Goal: Task Accomplishment & Management: Use online tool/utility

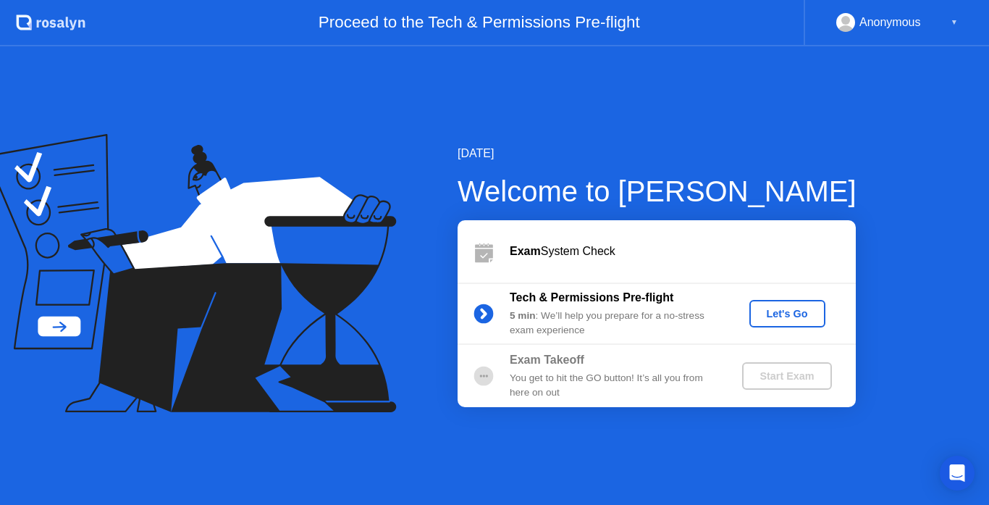
click at [778, 308] on div "Let's Go" at bounding box center [787, 314] width 64 height 12
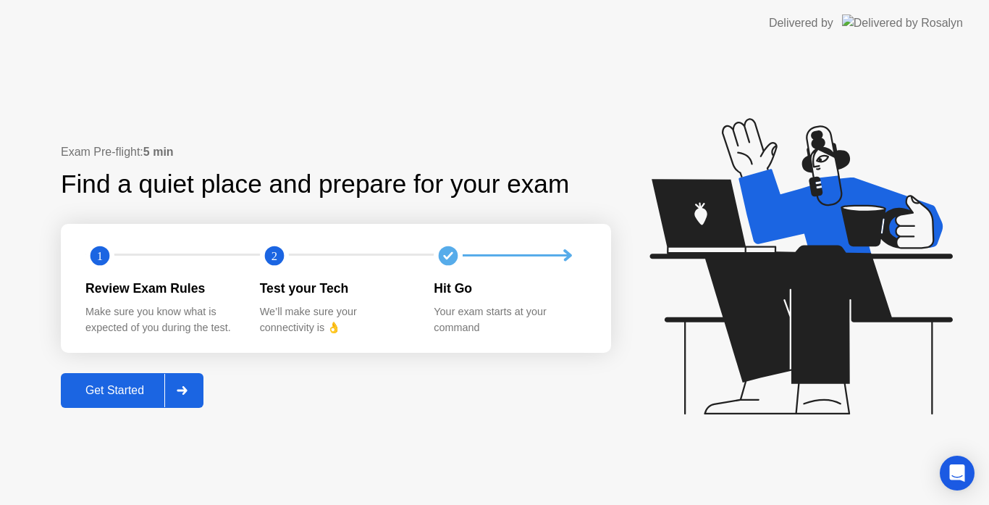
click at [156, 377] on button "Get Started" at bounding box center [132, 390] width 143 height 35
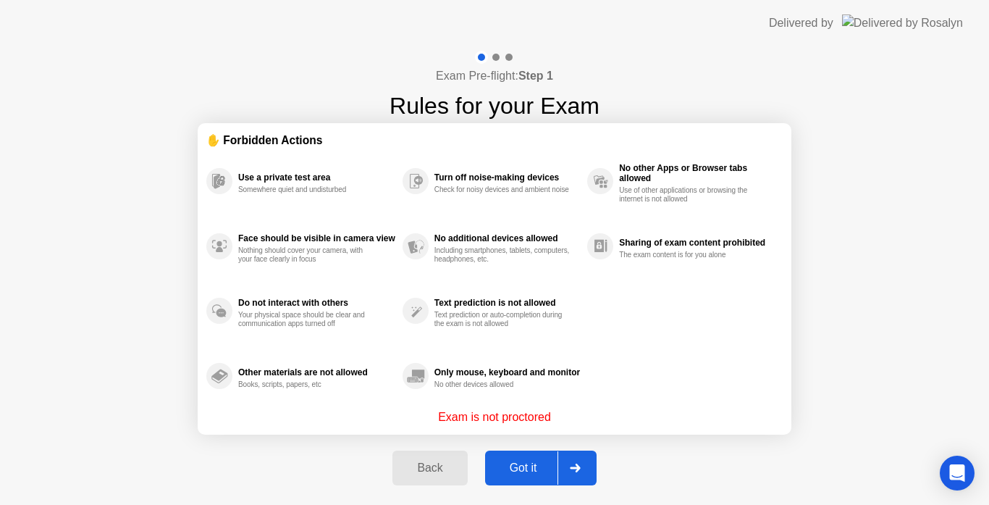
click at [535, 472] on div "Got it" at bounding box center [524, 467] width 68 height 13
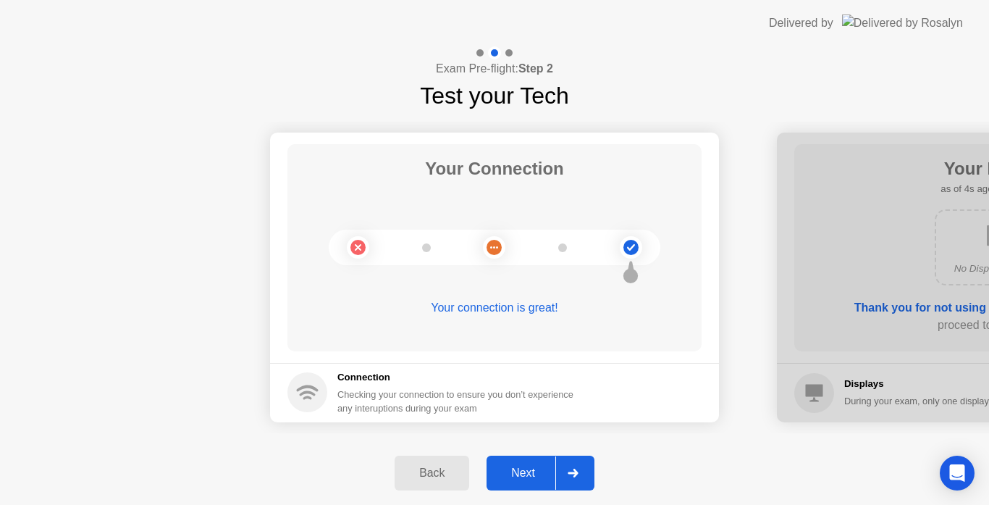
click at [525, 466] on div "Next" at bounding box center [523, 472] width 64 height 13
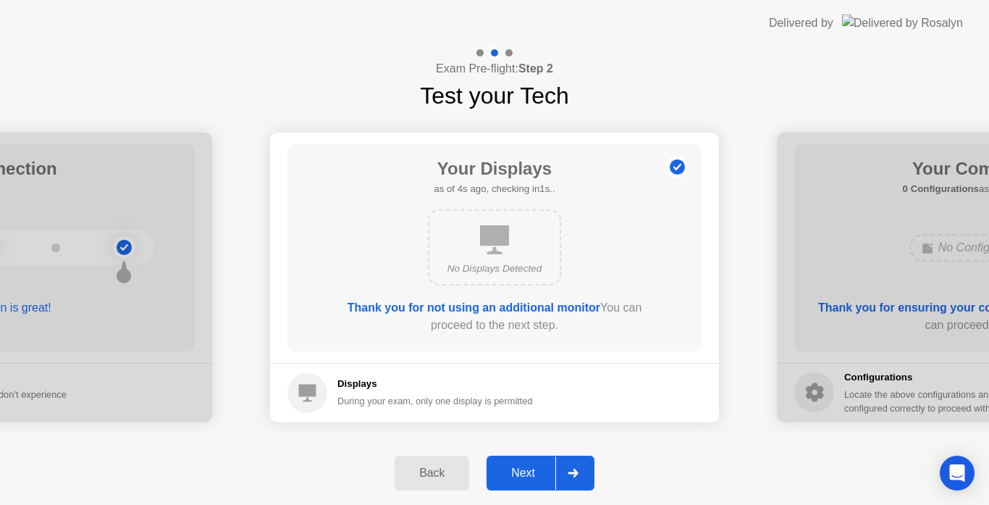
click at [525, 466] on div "Next" at bounding box center [523, 472] width 64 height 13
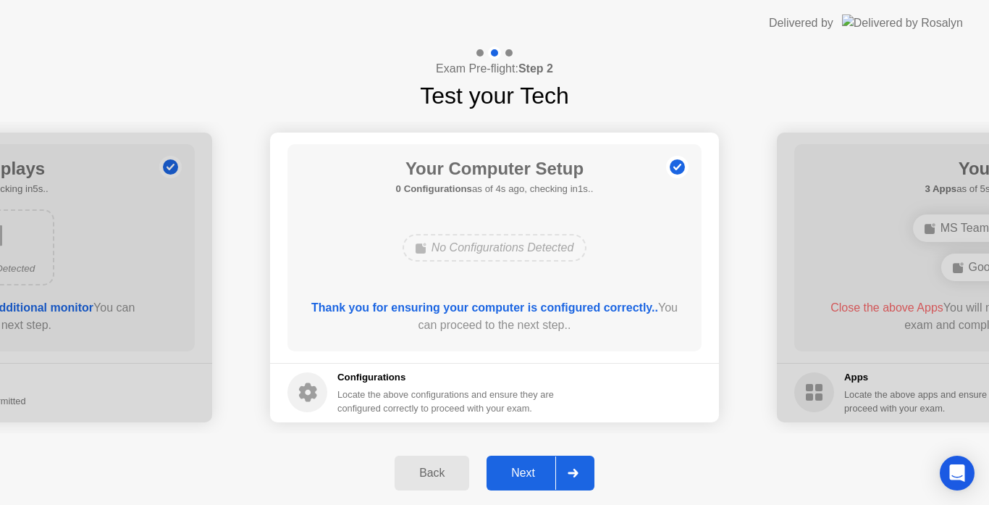
click at [525, 466] on div "Next" at bounding box center [523, 472] width 64 height 13
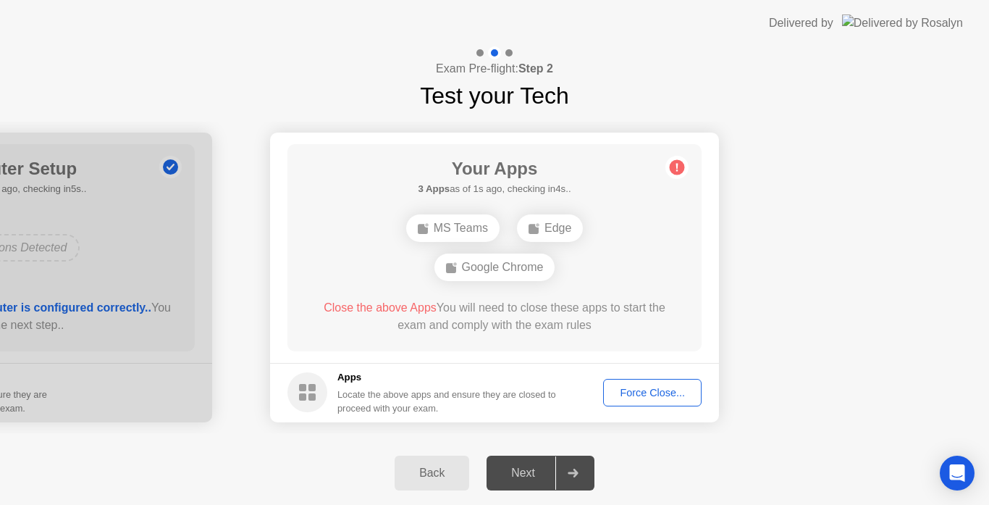
click at [662, 393] on div "Force Close..." at bounding box center [652, 393] width 88 height 12
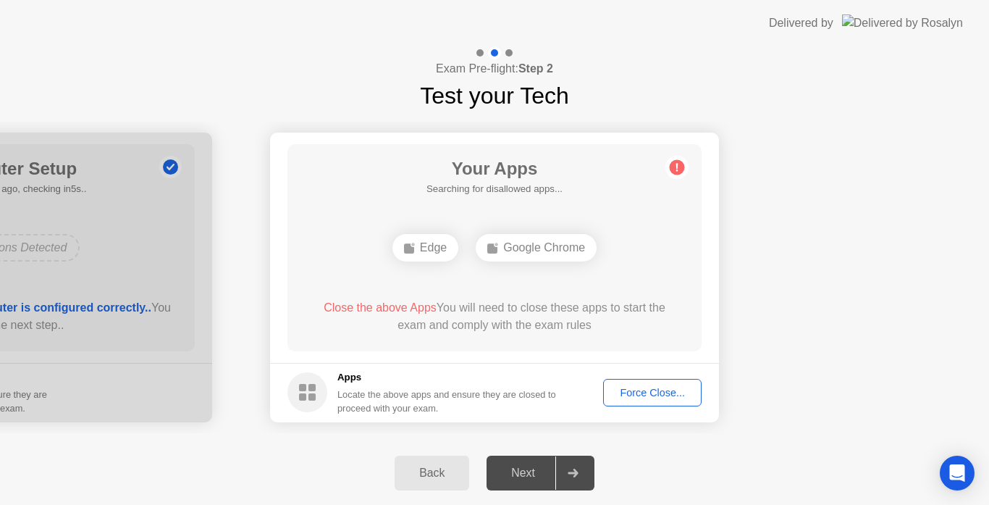
click at [656, 393] on div "Force Close..." at bounding box center [652, 393] width 88 height 12
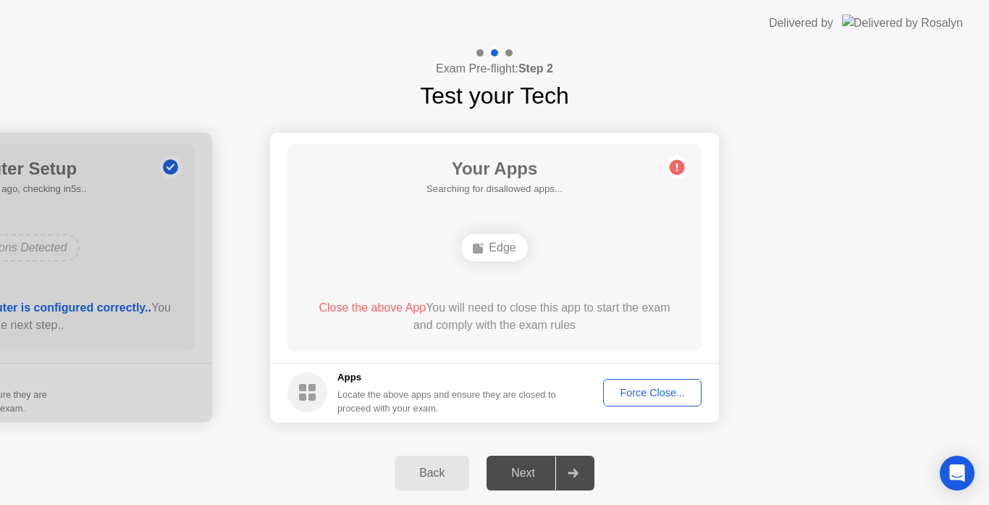
click at [627, 389] on div "Force Close..." at bounding box center [652, 393] width 88 height 12
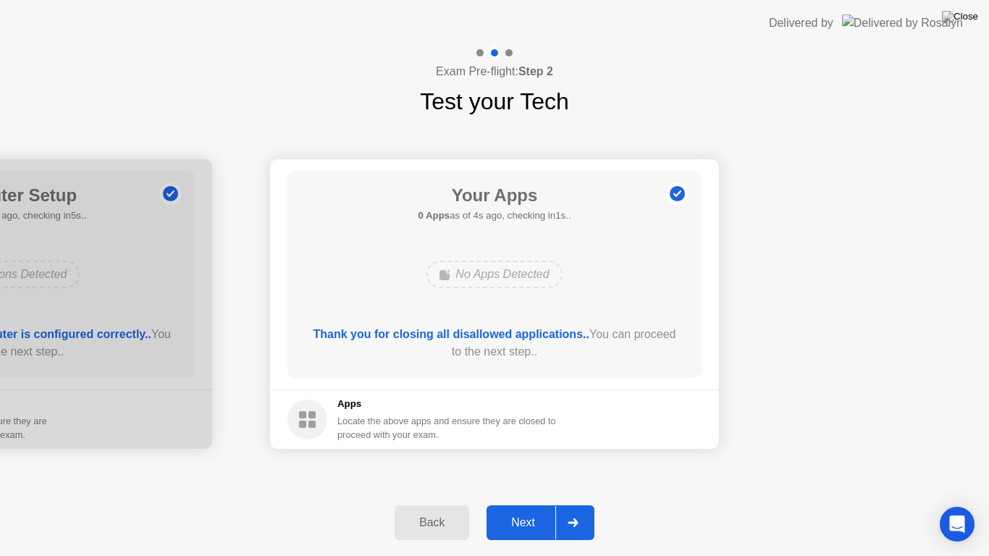
click at [508, 504] on div "Next" at bounding box center [523, 522] width 64 height 13
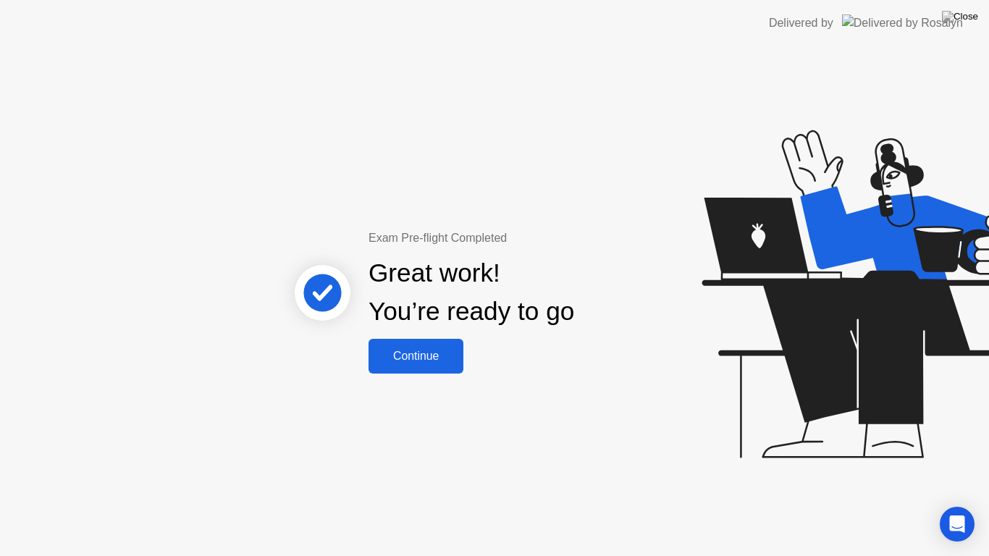
click at [443, 356] on div "Continue" at bounding box center [416, 356] width 86 height 13
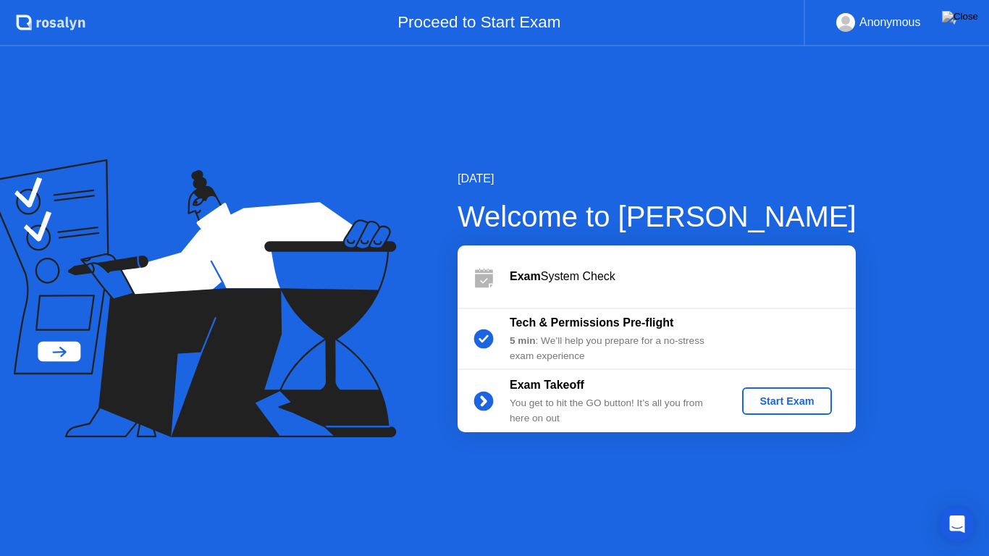
click at [789, 407] on div "Start Exam" at bounding box center [787, 401] width 78 height 12
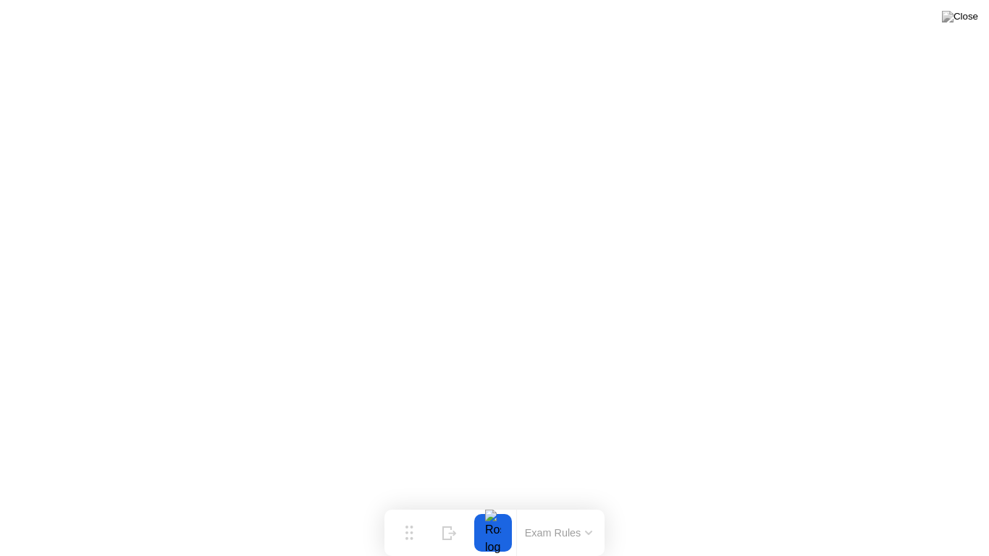
click at [499, 504] on div at bounding box center [493, 533] width 30 height 38
click at [958, 26] on button at bounding box center [960, 16] width 43 height 19
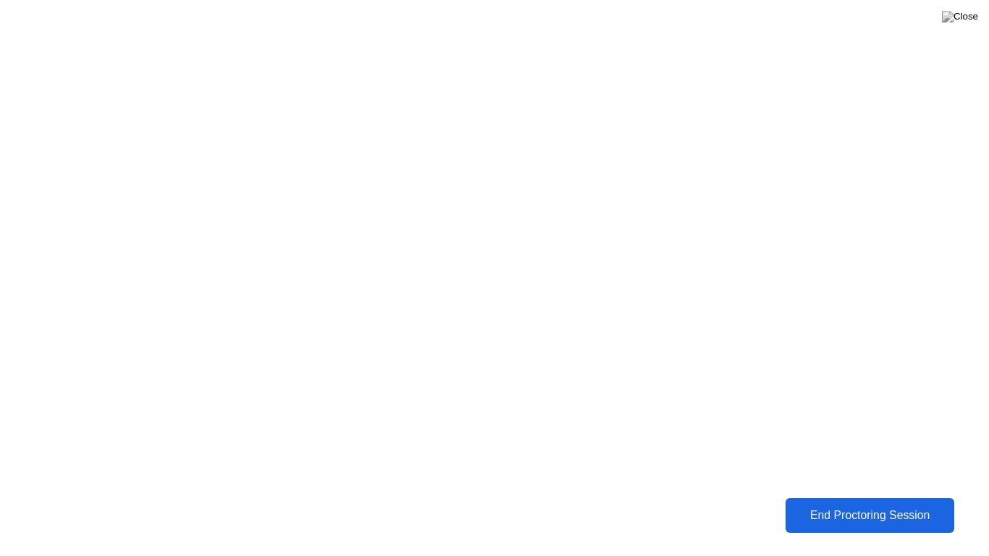
click at [853, 504] on div "End Proctoring Session" at bounding box center [870, 515] width 160 height 13
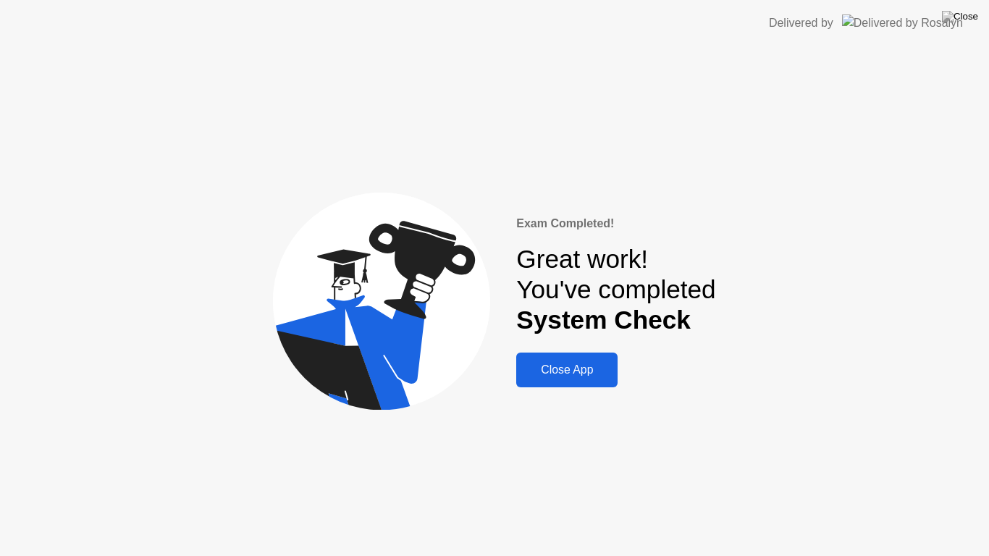
click at [579, 369] on div "Close App" at bounding box center [567, 370] width 93 height 13
